Goal: Check status: Check status

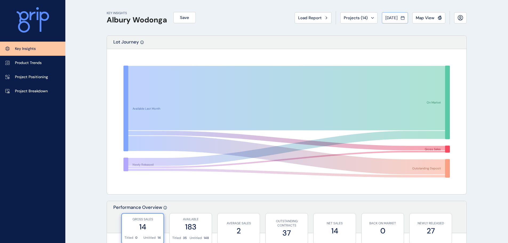
click at [391, 17] on span "[DATE]" at bounding box center [391, 17] width 12 height 5
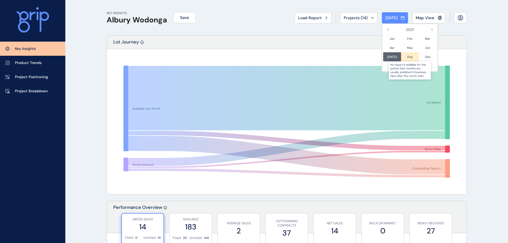
click at [407, 58] on div at bounding box center [410, 56] width 18 height 9
click at [383, 58] on li "Jul No report is available for this period. New months are usually published 5 …" at bounding box center [392, 56] width 18 height 9
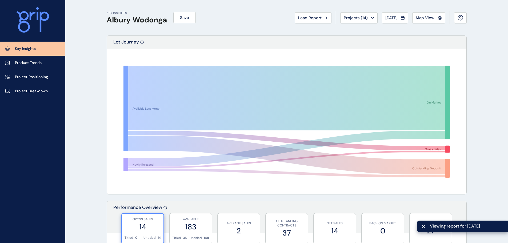
click at [426, 18] on div "Load Report Projects ( 14 ) Jul 2025 2025 < > Jan No report is available for th…" at bounding box center [380, 17] width 172 height 13
click at [432, 14] on button "Map View" at bounding box center [428, 17] width 33 height 11
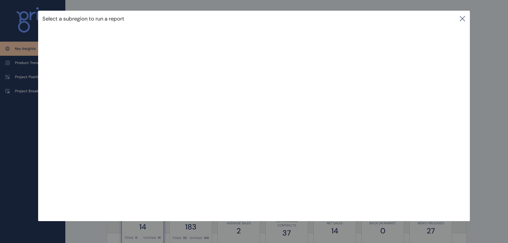
click at [463, 19] on icon at bounding box center [462, 18] width 5 height 5
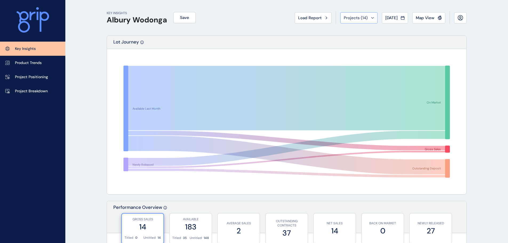
click at [355, 17] on span "Projects ( 14 )" at bounding box center [355, 17] width 24 height 5
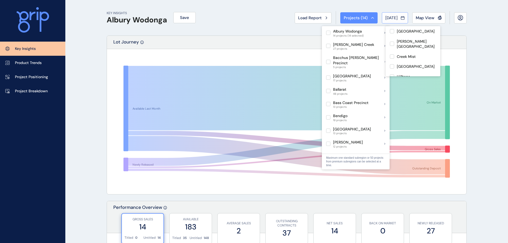
click at [390, 19] on span "Jul 2025" at bounding box center [391, 17] width 12 height 5
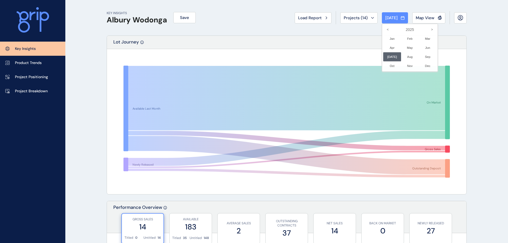
click at [354, 19] on div at bounding box center [254, 121] width 508 height 243
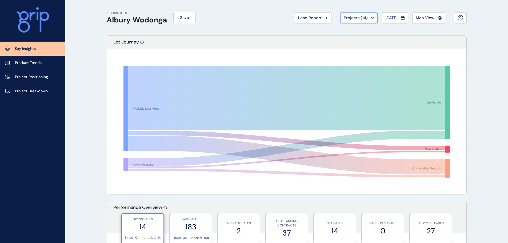
click at [352, 17] on span "Projects ( 14 )" at bounding box center [355, 17] width 24 height 5
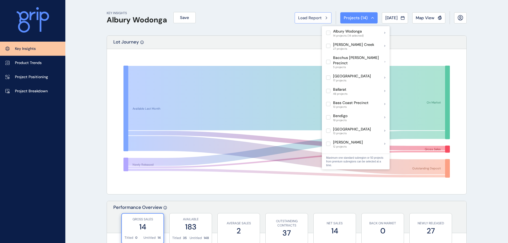
click at [306, 19] on span "Load Report" at bounding box center [309, 17] width 23 height 5
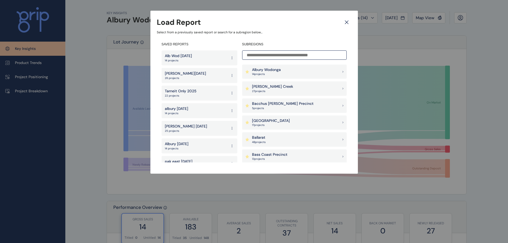
click at [302, 53] on input at bounding box center [294, 54] width 104 height 9
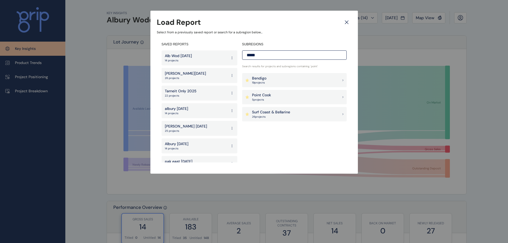
type input "*****"
click at [282, 99] on div "Point Cook 5 project s" at bounding box center [294, 97] width 104 height 14
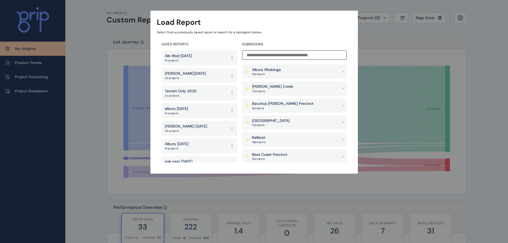
click at [278, 71] on p "Albury Wodonga" at bounding box center [266, 69] width 29 height 5
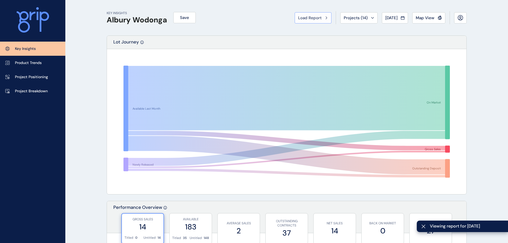
click at [325, 18] on icon at bounding box center [326, 17] width 2 height 3
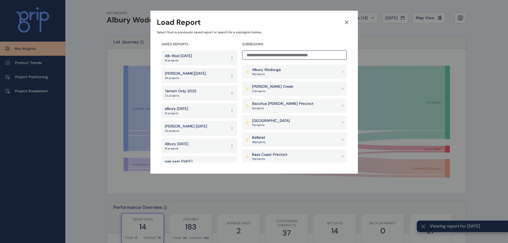
click at [285, 55] on input at bounding box center [294, 54] width 104 height 9
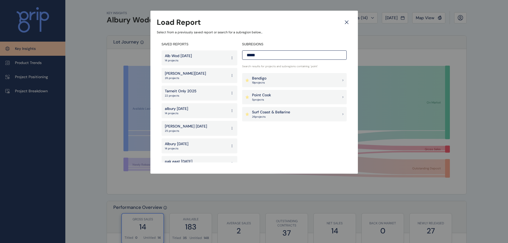
type input "*****"
click at [275, 94] on div "Point Cook 5 project s" at bounding box center [294, 97] width 104 height 14
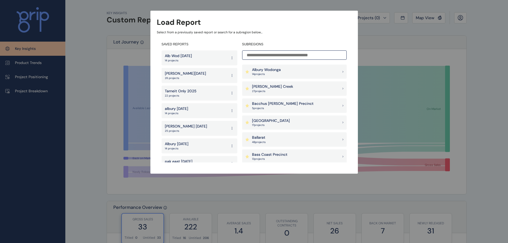
click at [301, 52] on input at bounding box center [294, 54] width 104 height 9
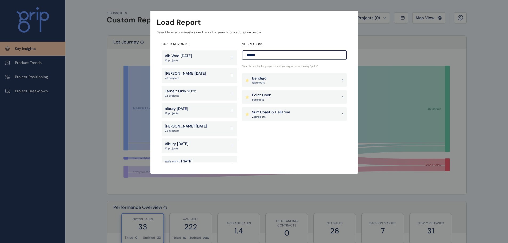
type input "*****"
click at [288, 97] on div "Point Cook 5 project s" at bounding box center [294, 97] width 104 height 14
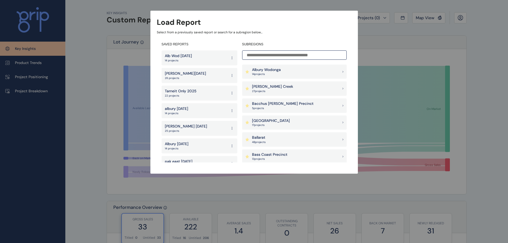
click at [292, 52] on input at bounding box center [294, 54] width 104 height 9
click at [362, 41] on div "Load Report Select from a previously saved report or search for a subregion bel…" at bounding box center [254, 81] width 508 height 163
click at [272, 71] on p "Albury Wodonga" at bounding box center [266, 69] width 29 height 5
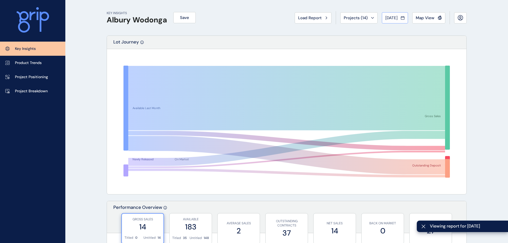
click at [396, 18] on span "Jul 2025" at bounding box center [391, 17] width 12 height 5
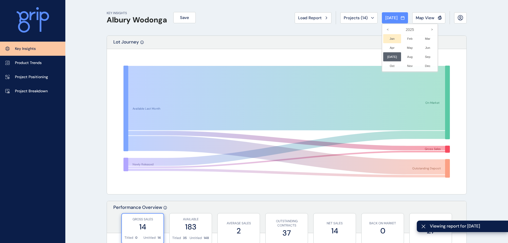
click at [393, 39] on li "Jan No report is available for this period. New months are usually published 5 …" at bounding box center [392, 38] width 18 height 9
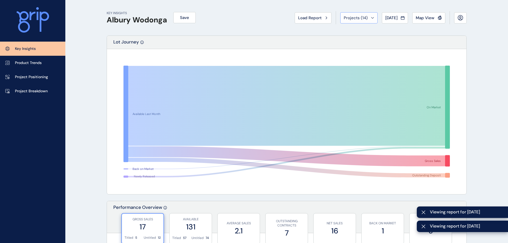
click at [347, 19] on span "Projects ( 14 )" at bounding box center [355, 17] width 24 height 5
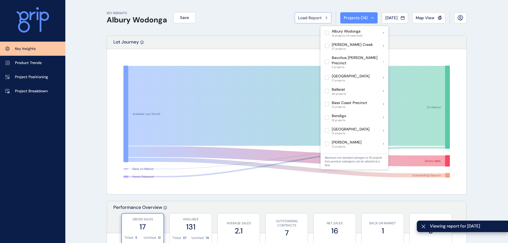
click at [304, 15] on span "Load Report" at bounding box center [309, 17] width 23 height 5
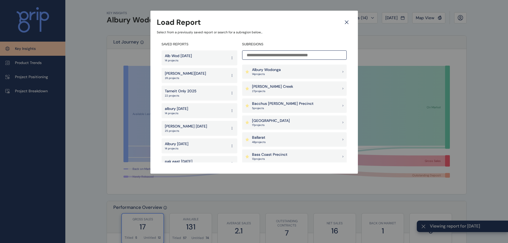
click at [292, 55] on input at bounding box center [294, 54] width 104 height 9
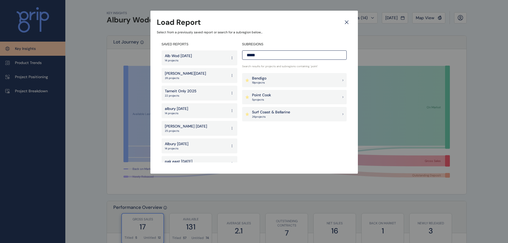
type input "*****"
click at [283, 97] on div "Point Cook 5 project s" at bounding box center [294, 97] width 104 height 14
